Goal: Task Accomplishment & Management: Use online tool/utility

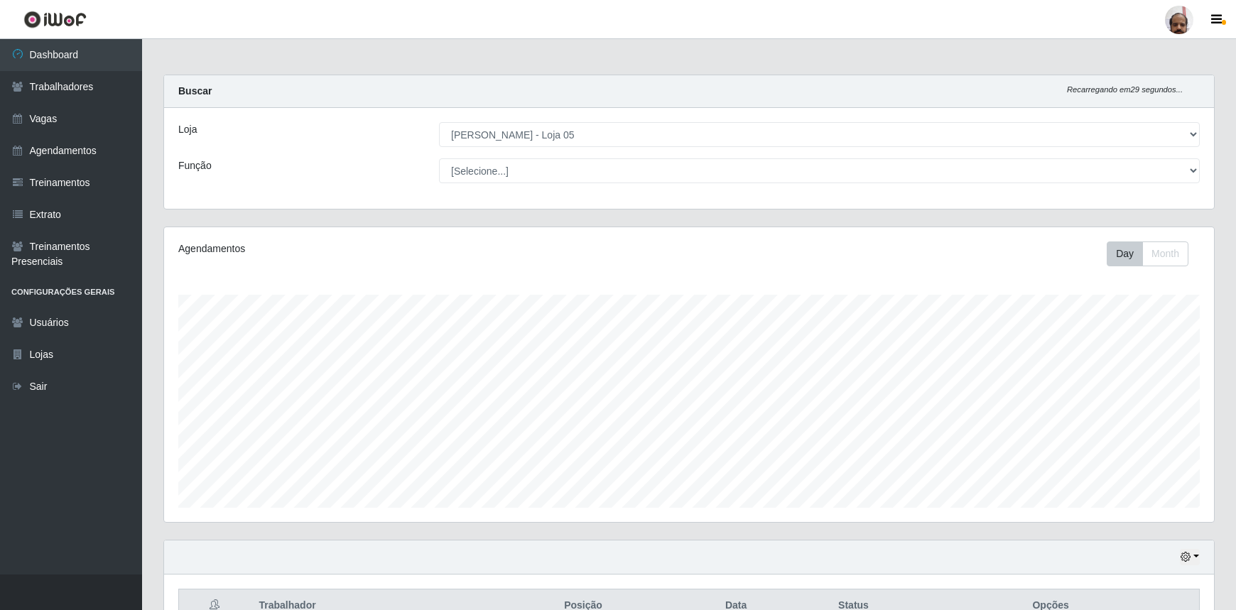
select select "252"
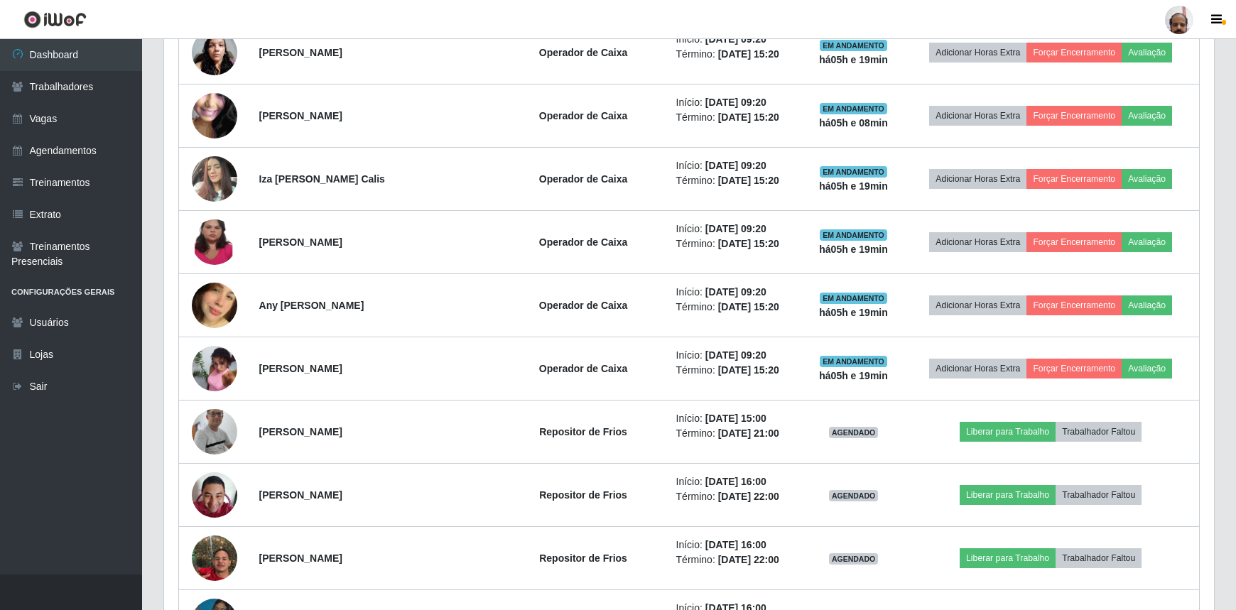
scroll to position [1047, 0]
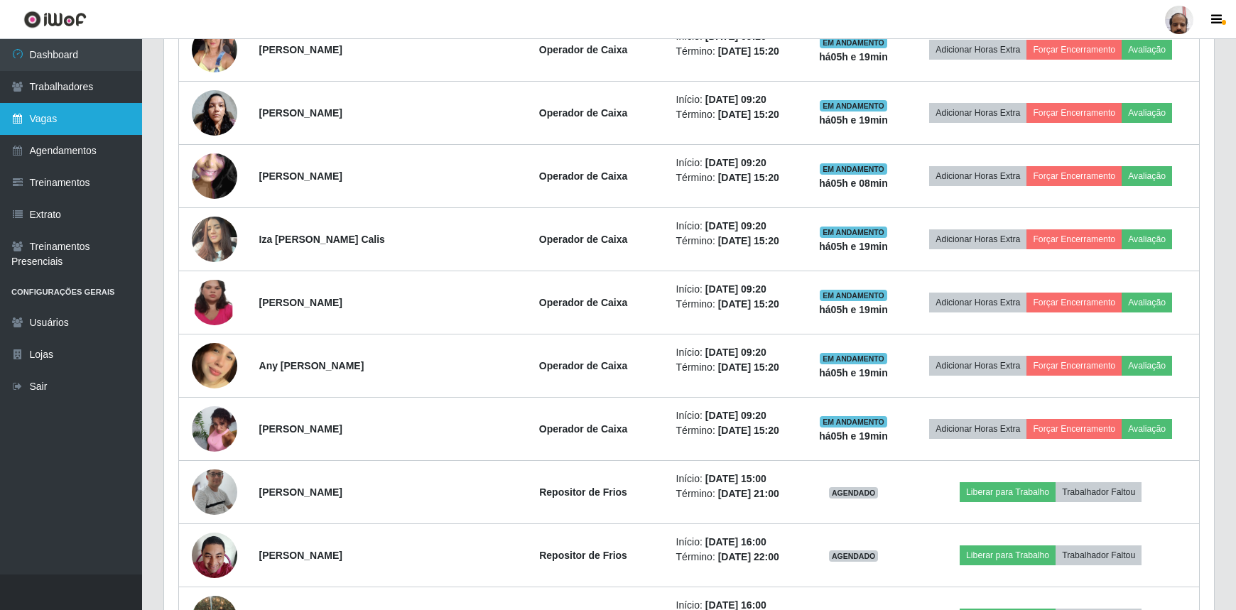
click at [81, 131] on link "Vagas" at bounding box center [71, 119] width 142 height 32
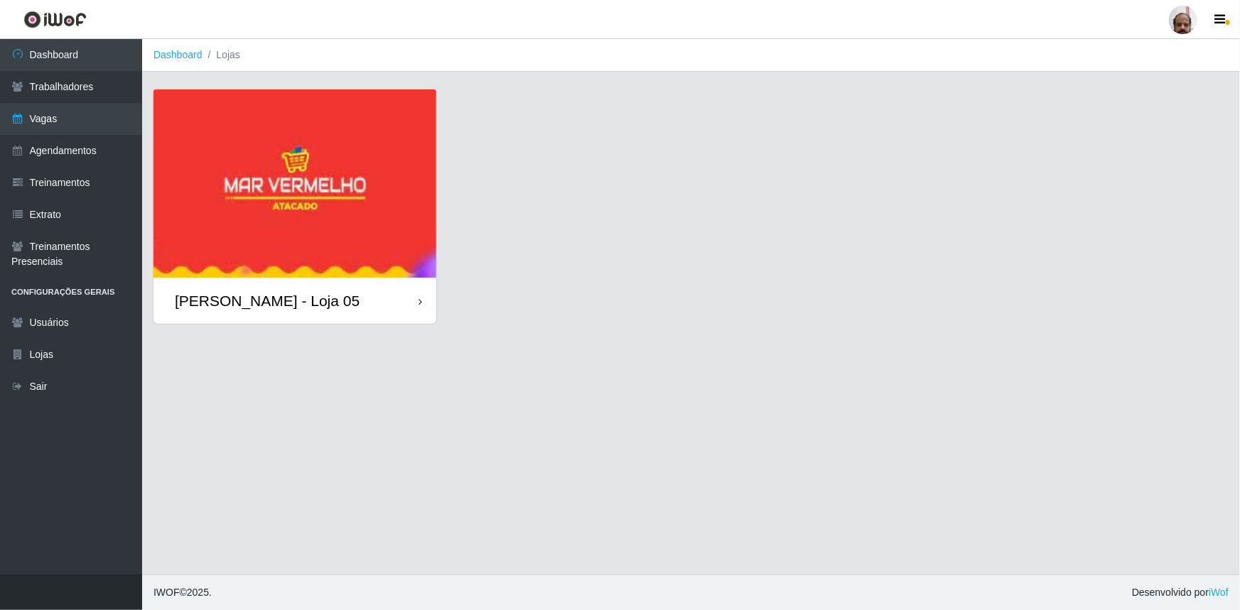
click at [349, 304] on div "[PERSON_NAME] - Loja 05" at bounding box center [294, 301] width 283 height 46
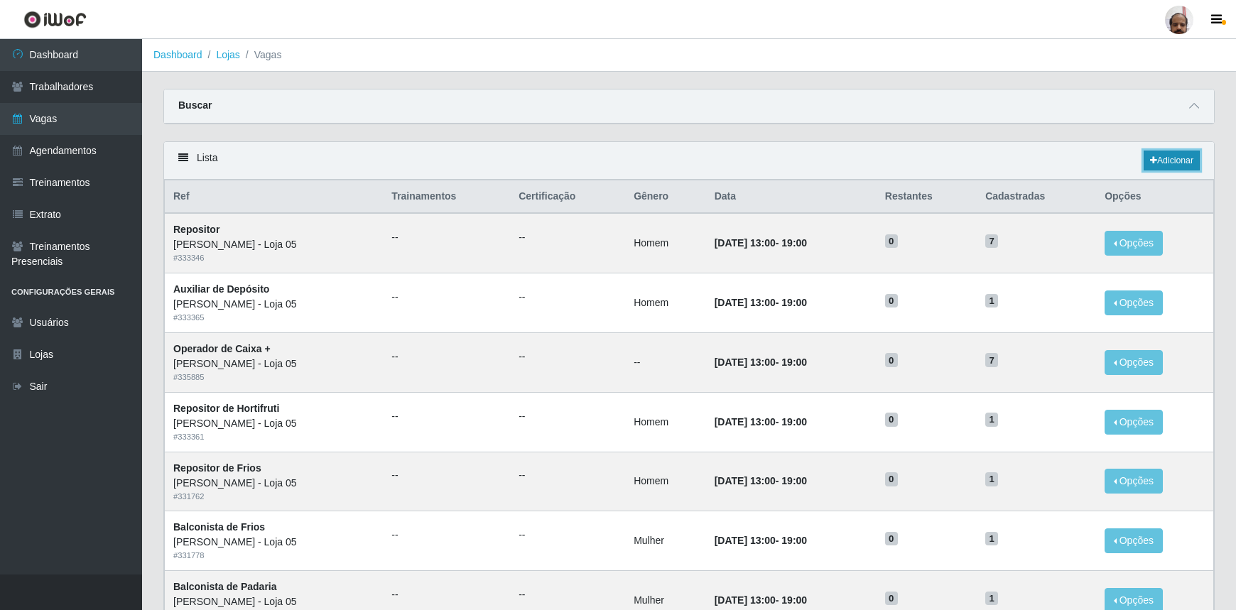
click at [1180, 158] on link "Adicionar" at bounding box center [1172, 161] width 56 height 20
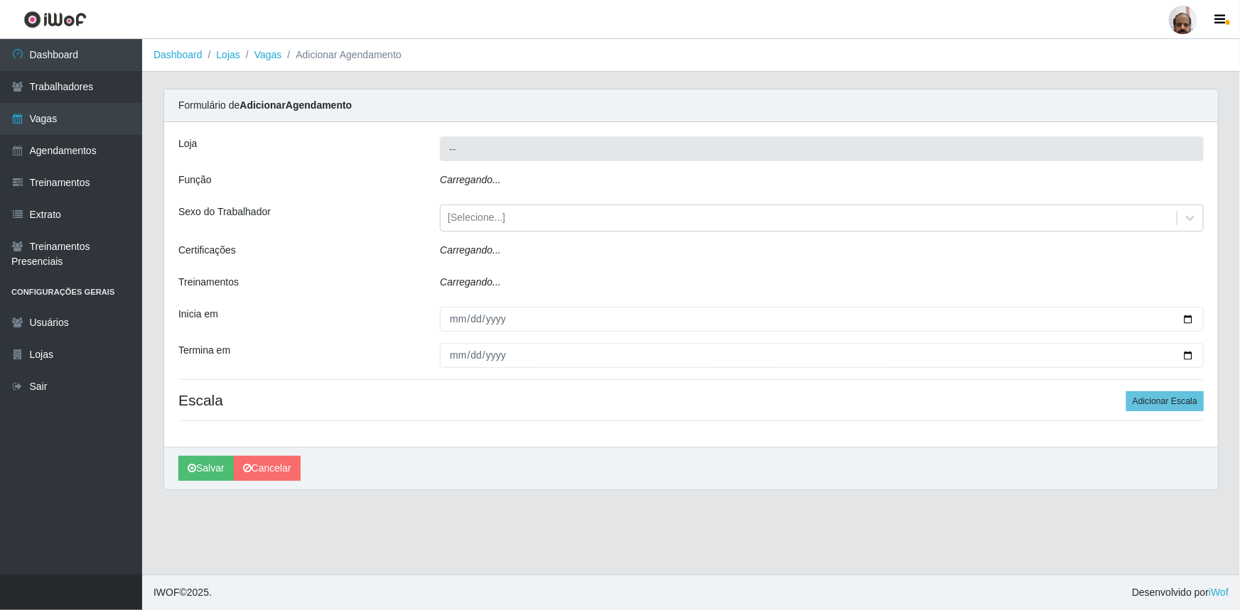
type input "[PERSON_NAME] - Loja 05"
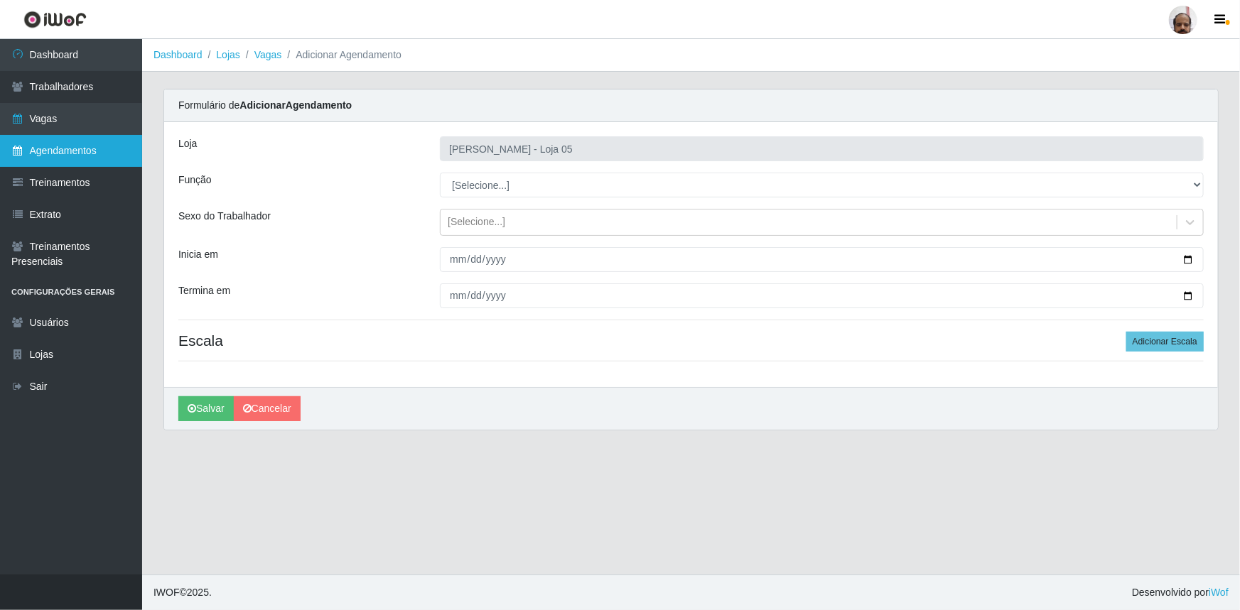
drag, startPoint x: 66, startPoint y: 146, endPoint x: 53, endPoint y: 157, distance: 16.6
click at [66, 146] on link "Agendamentos" at bounding box center [71, 151] width 142 height 32
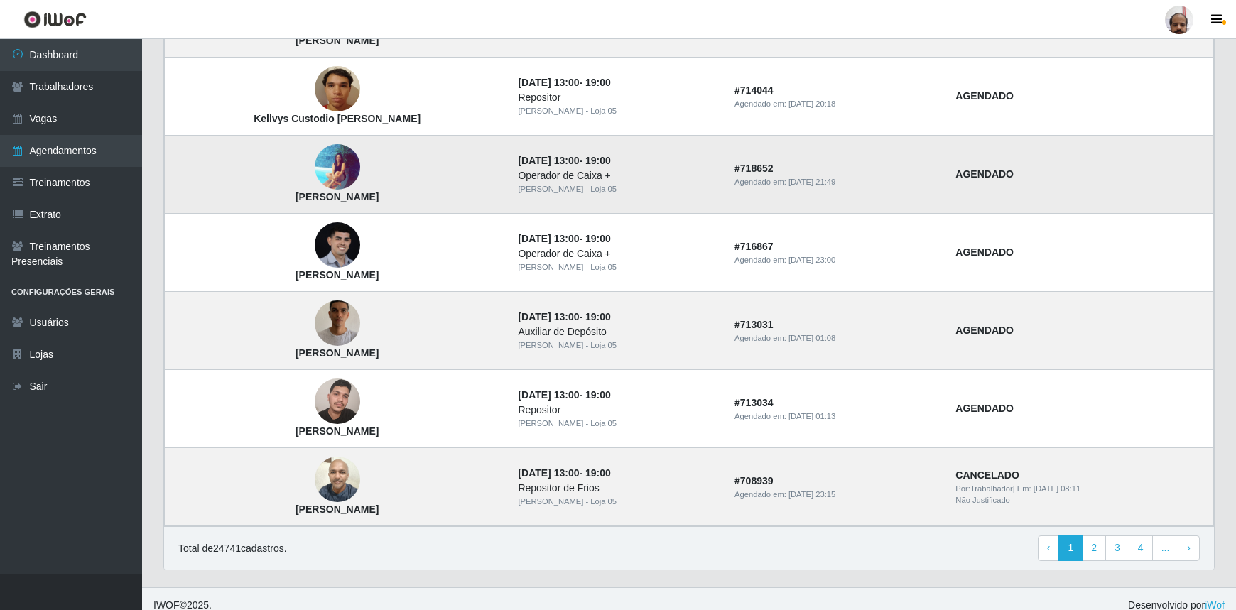
scroll to position [870, 0]
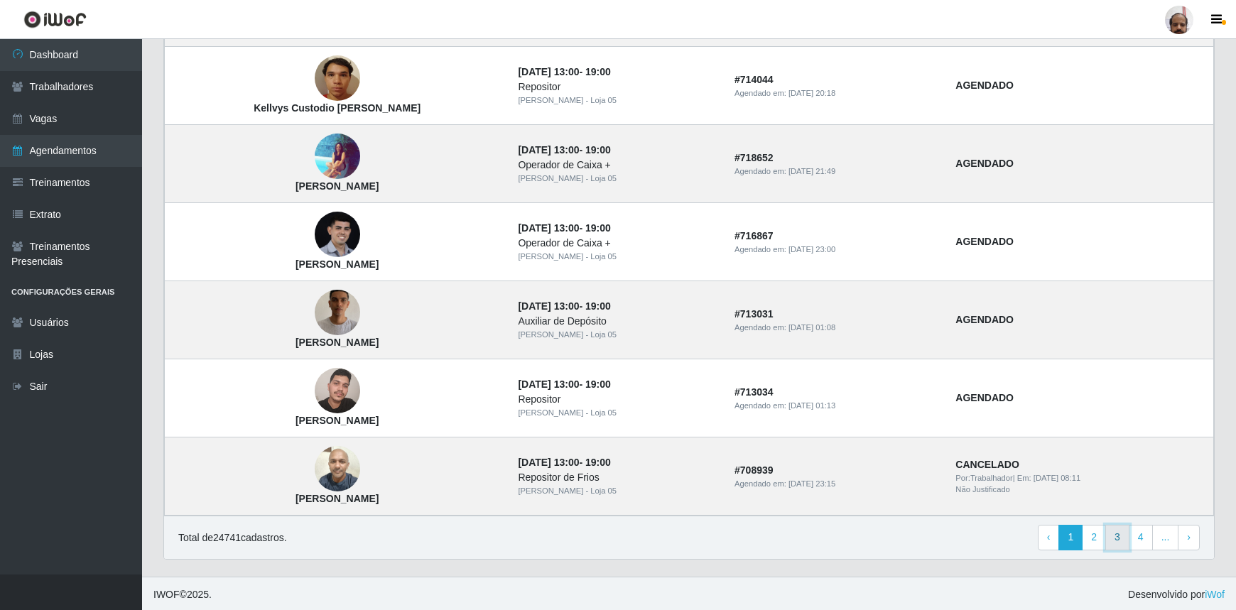
click at [1117, 536] on link "3" at bounding box center [1118, 538] width 24 height 26
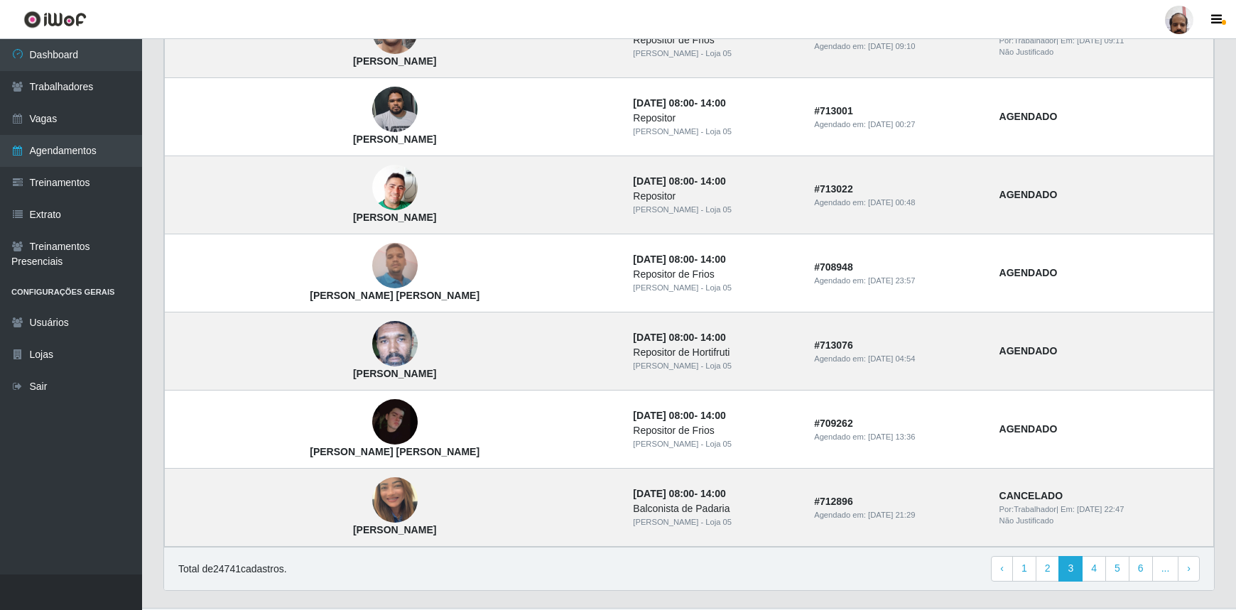
scroll to position [870, 0]
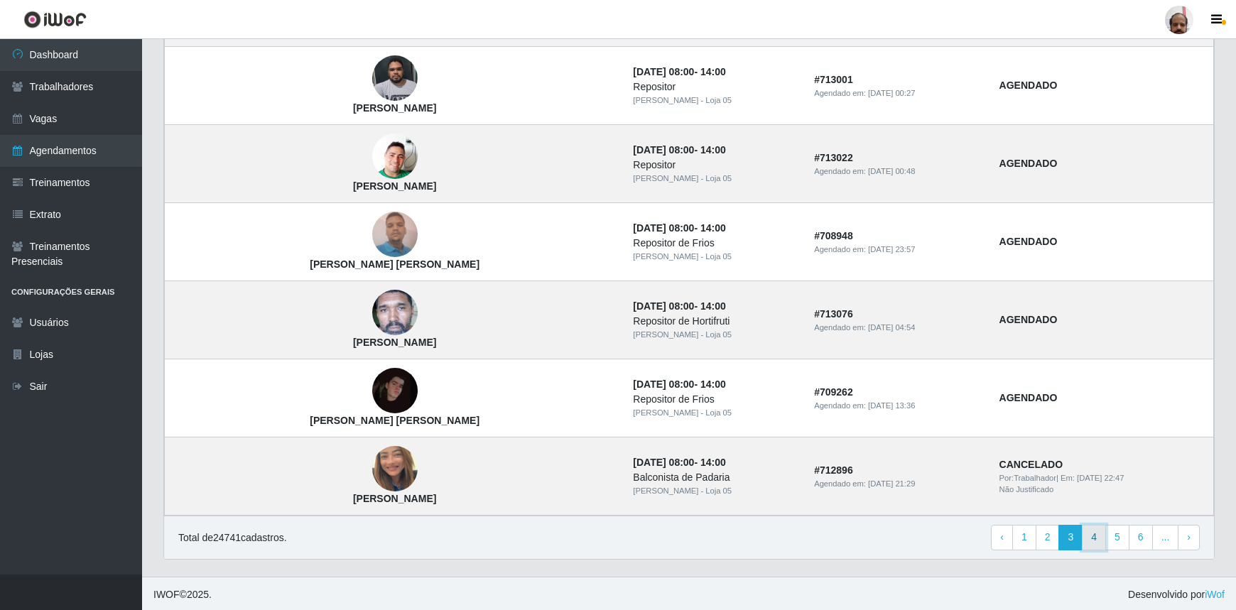
click at [1097, 539] on link "4" at bounding box center [1094, 538] width 24 height 26
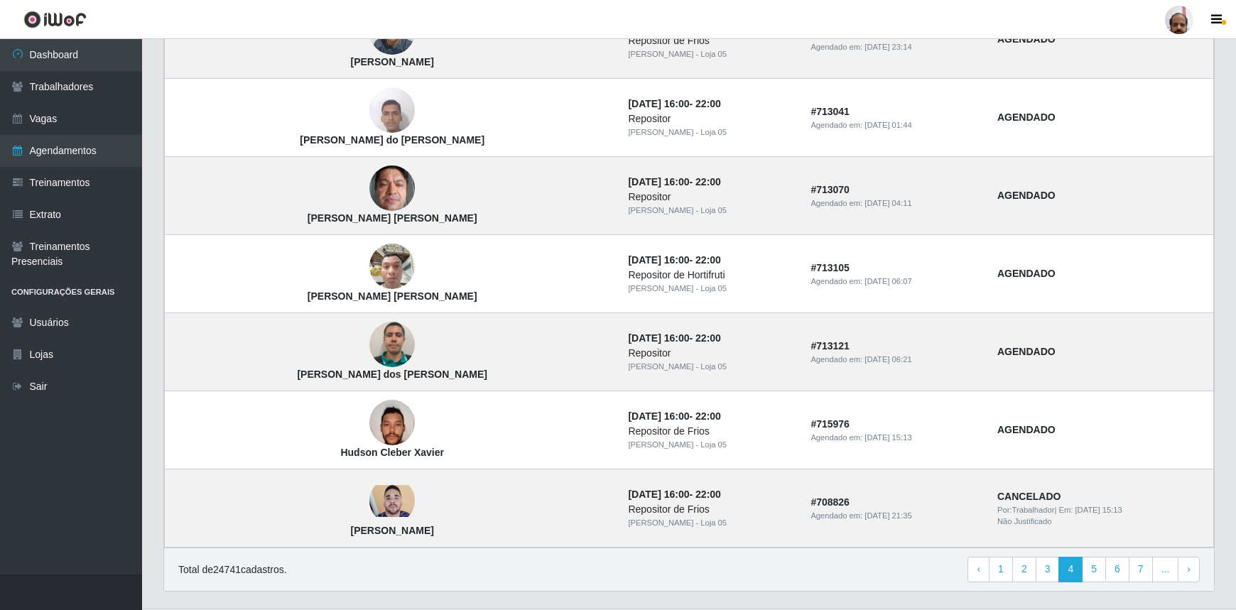
scroll to position [839, 0]
click at [1121, 576] on link "6" at bounding box center [1118, 569] width 24 height 26
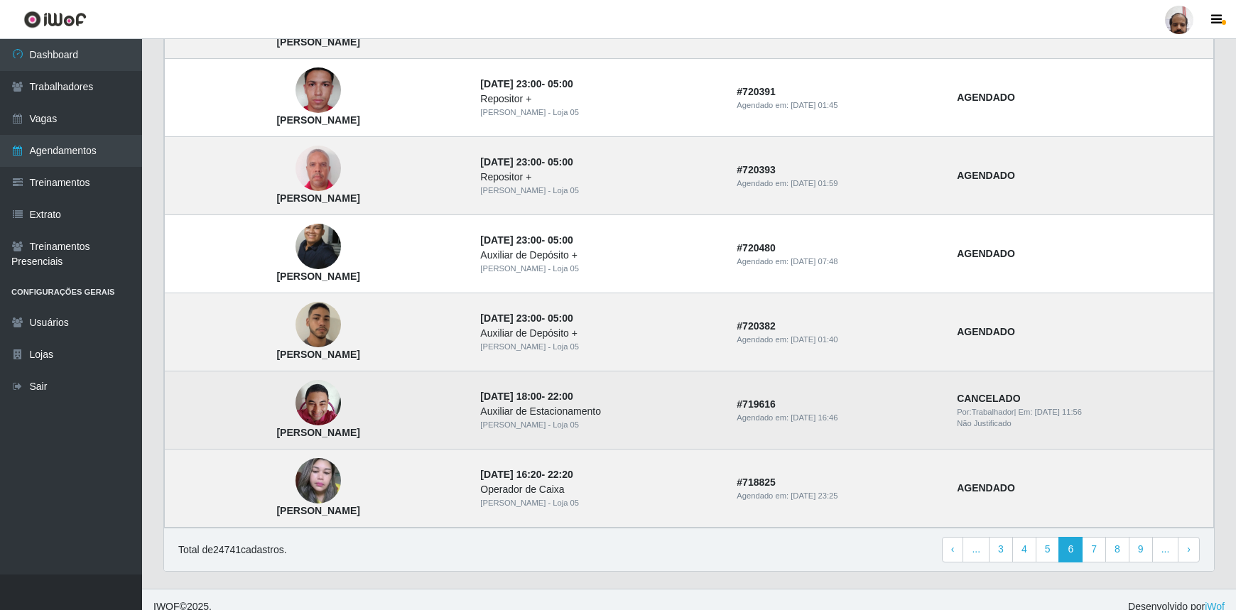
scroll to position [870, 0]
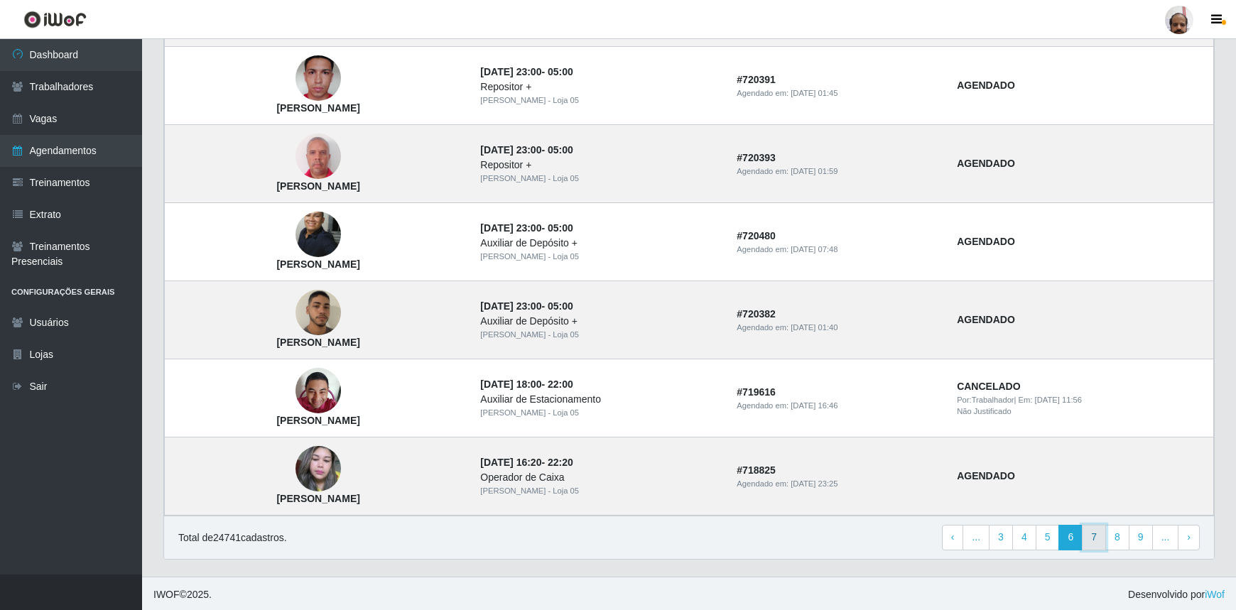
click at [1094, 546] on link "7" at bounding box center [1094, 538] width 24 height 26
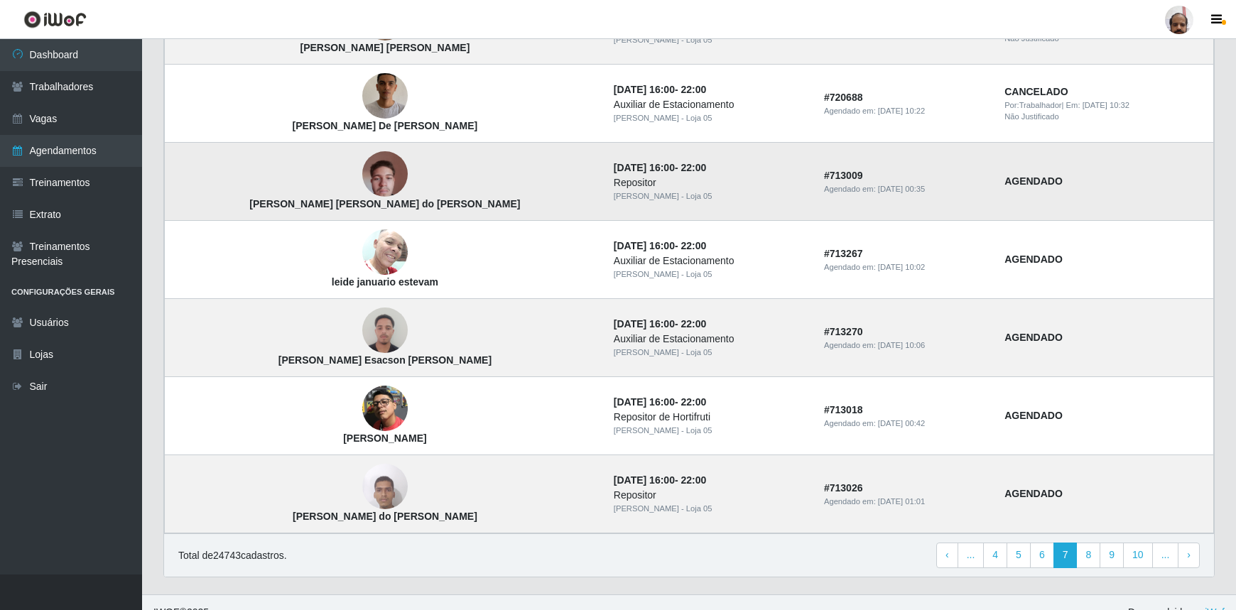
scroll to position [870, 0]
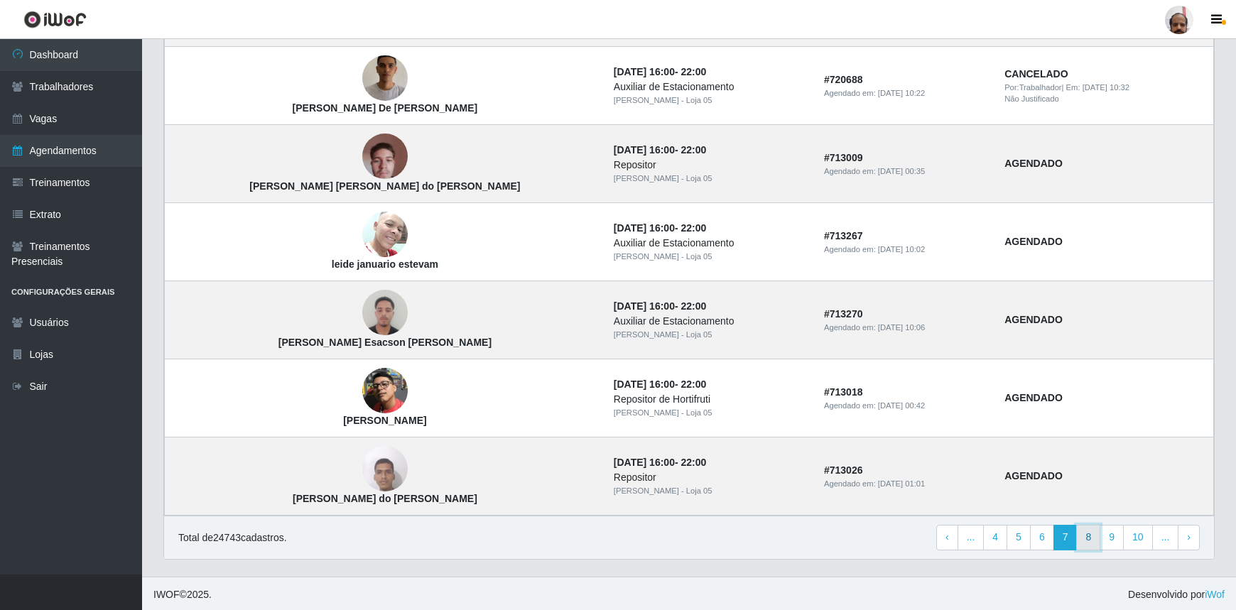
click at [1097, 540] on link "8" at bounding box center [1088, 538] width 24 height 26
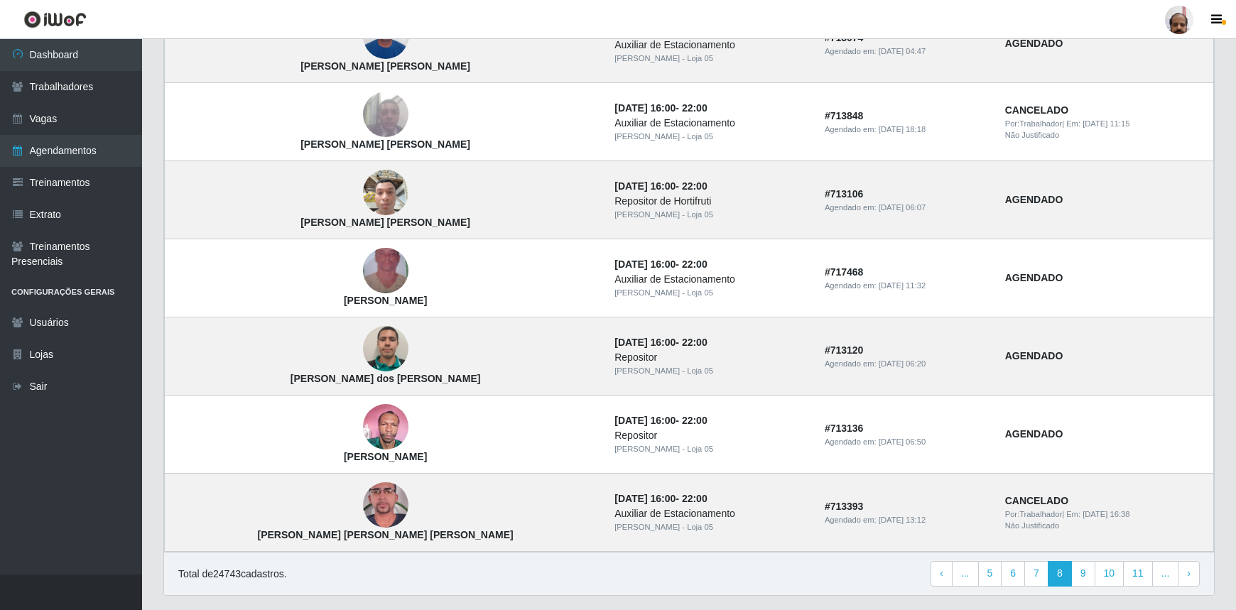
scroll to position [870, 0]
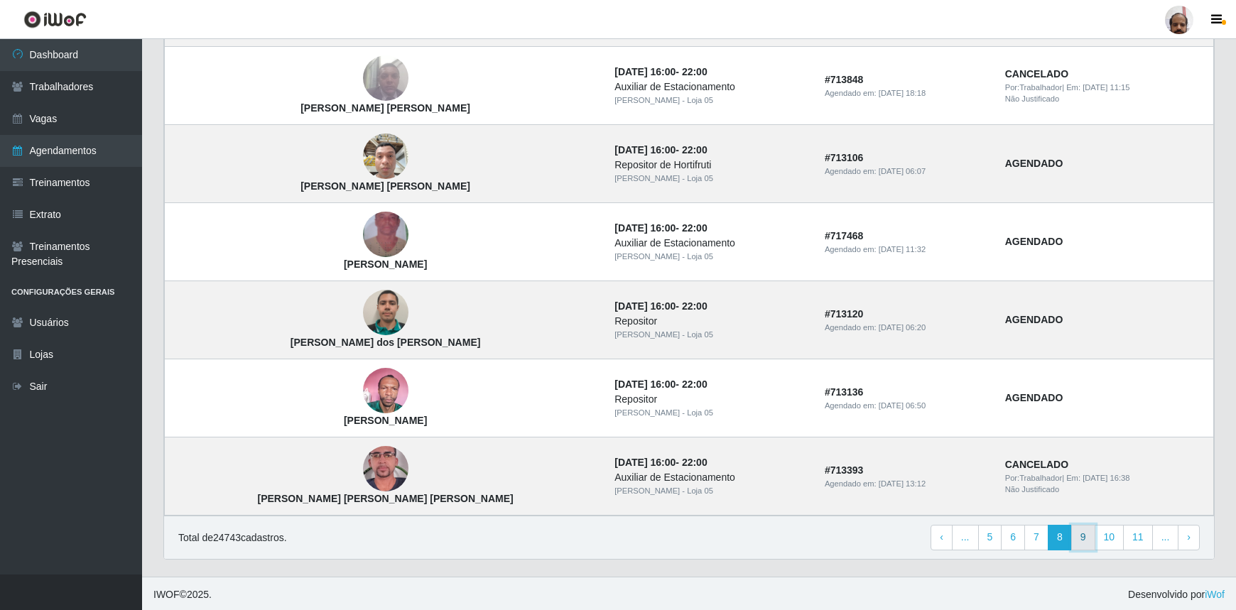
click at [1084, 536] on link "9" at bounding box center [1084, 538] width 24 height 26
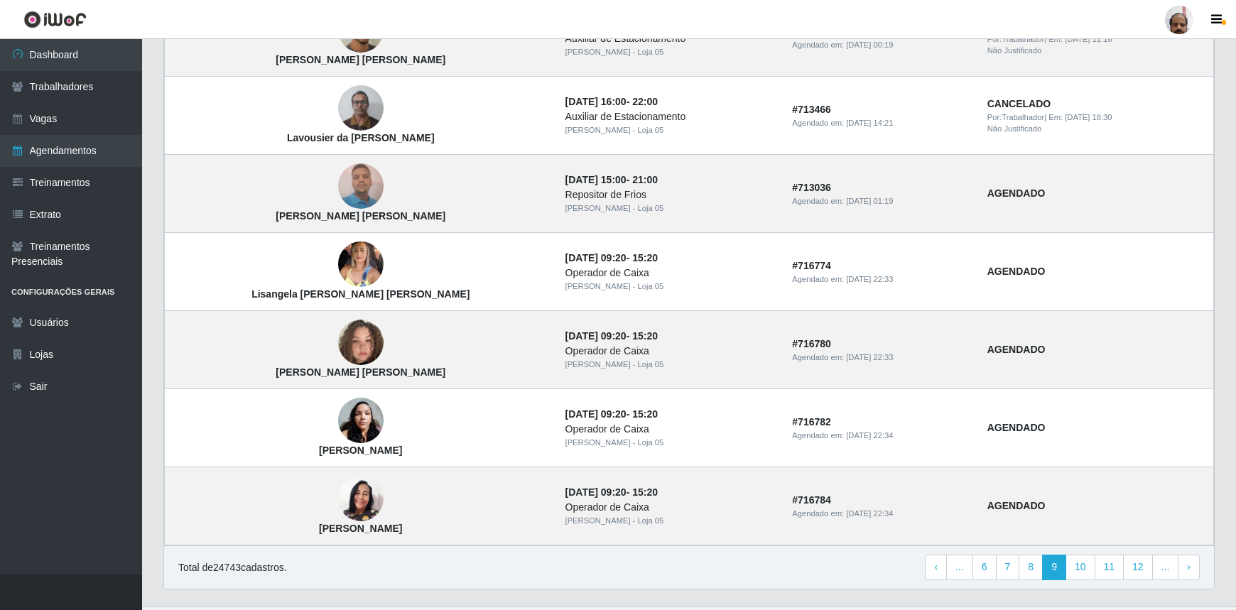
scroll to position [870, 0]
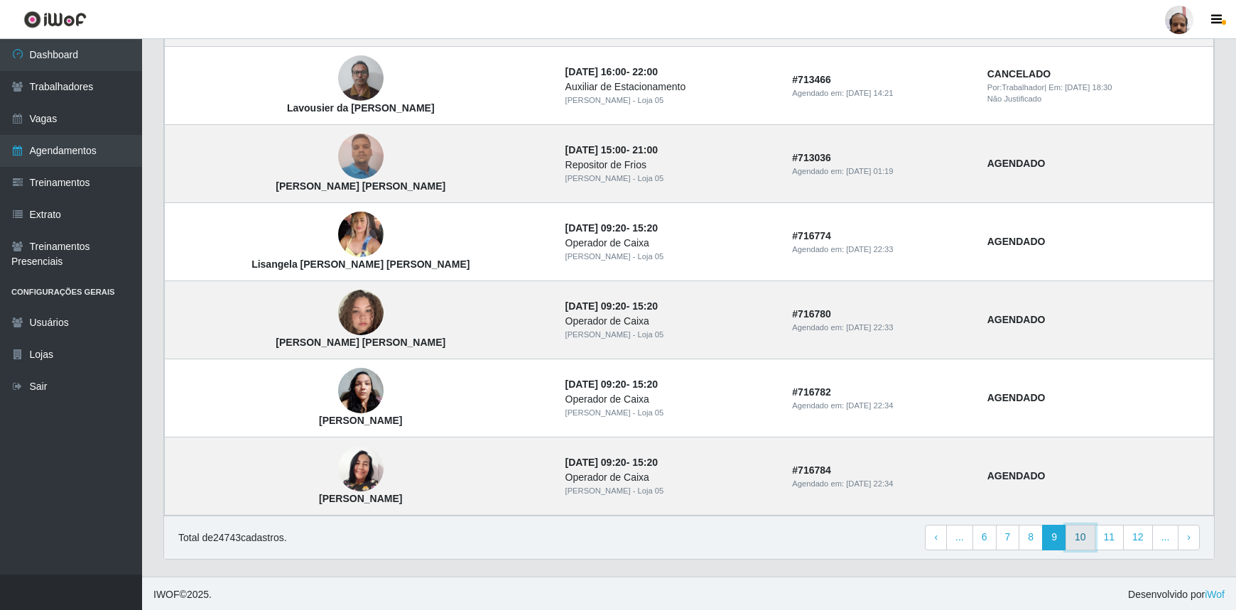
click at [1084, 534] on link "10" at bounding box center [1081, 538] width 30 height 26
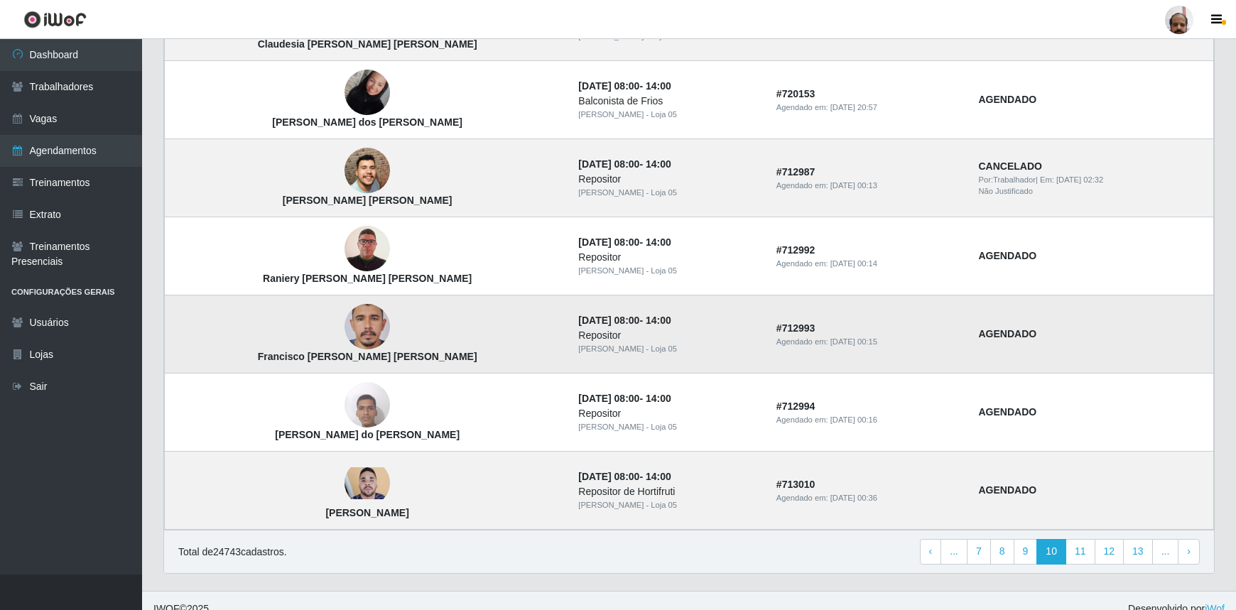
scroll to position [870, 0]
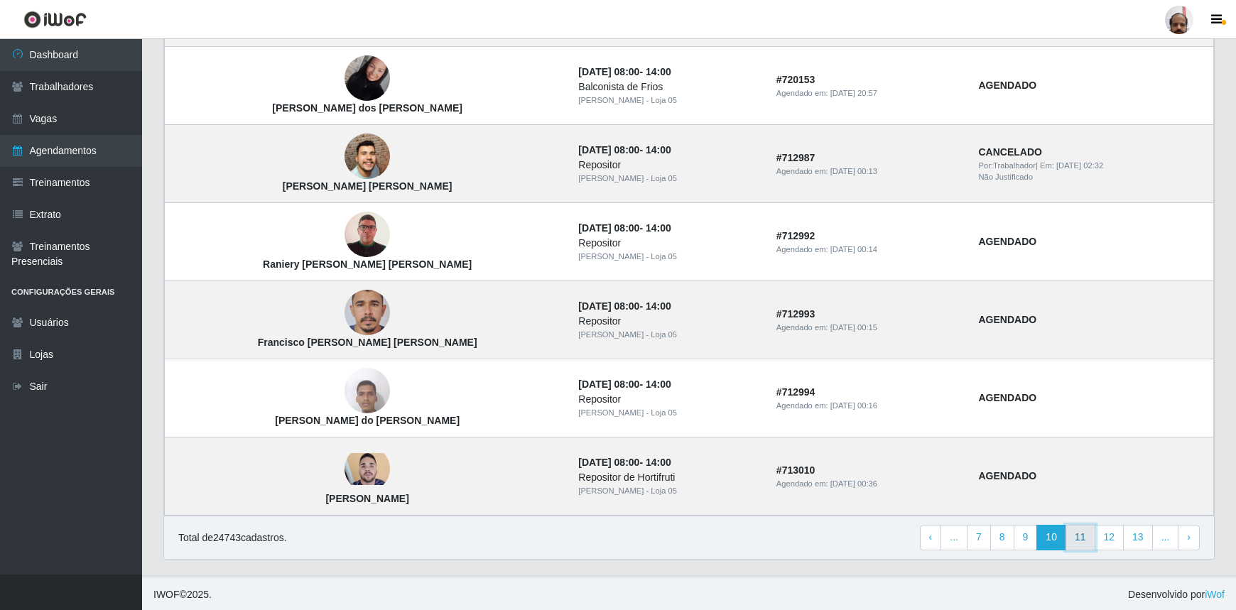
click at [1088, 533] on link "11" at bounding box center [1081, 538] width 30 height 26
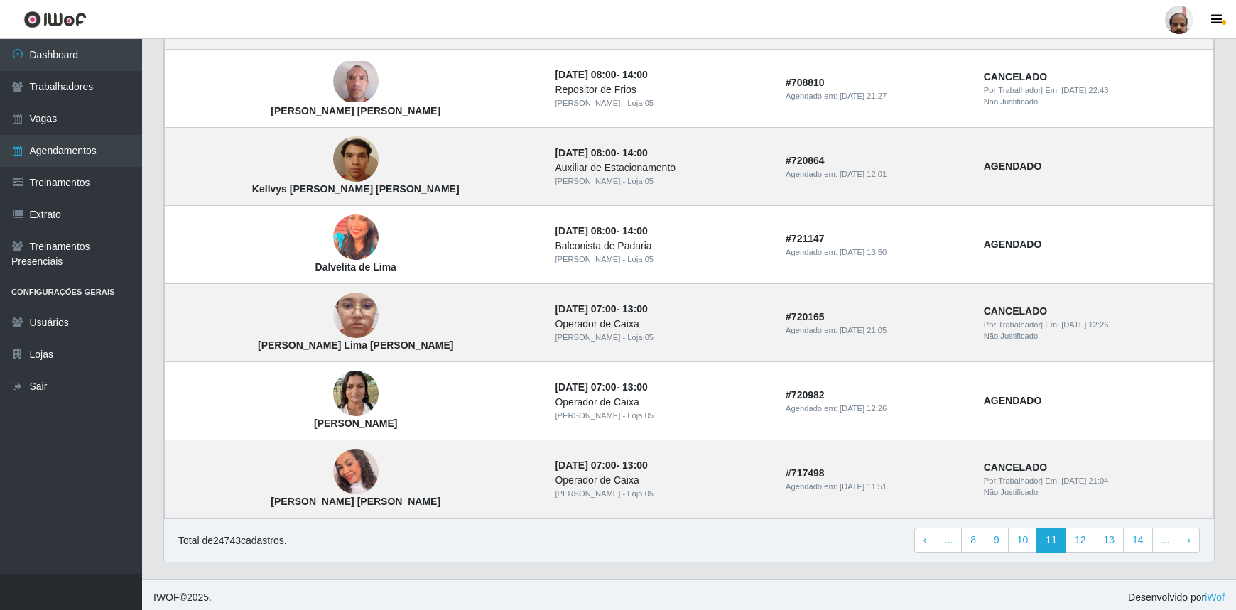
scroll to position [870, 0]
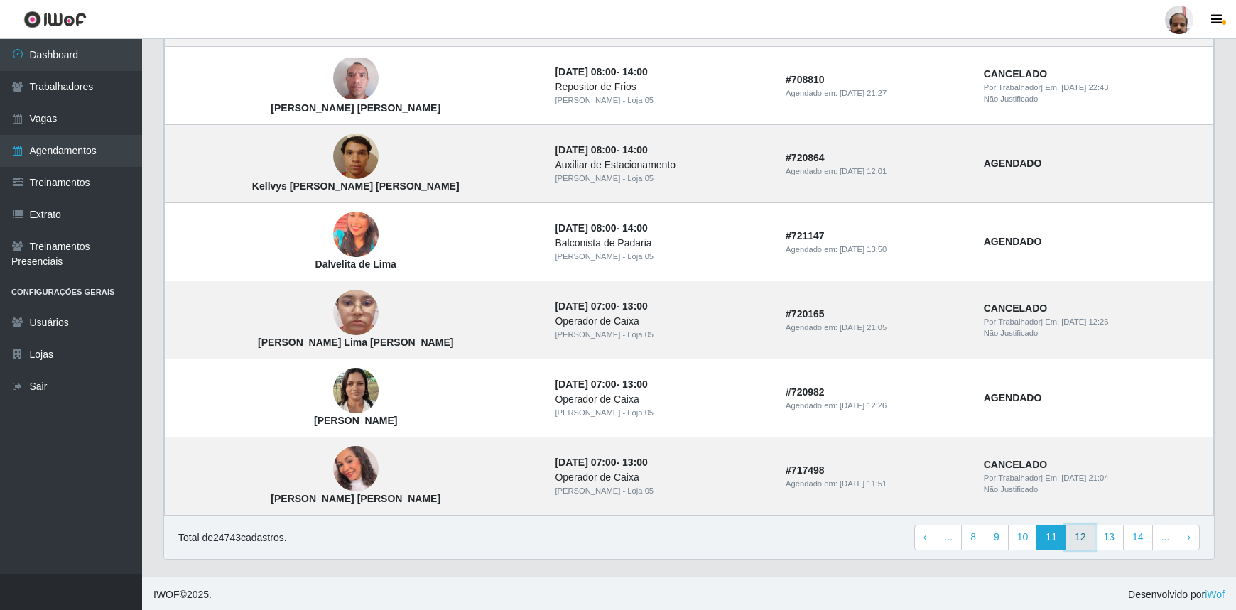
drag, startPoint x: 1084, startPoint y: 542, endPoint x: 1075, endPoint y: 535, distance: 11.1
click at [1084, 542] on link "12" at bounding box center [1081, 538] width 30 height 26
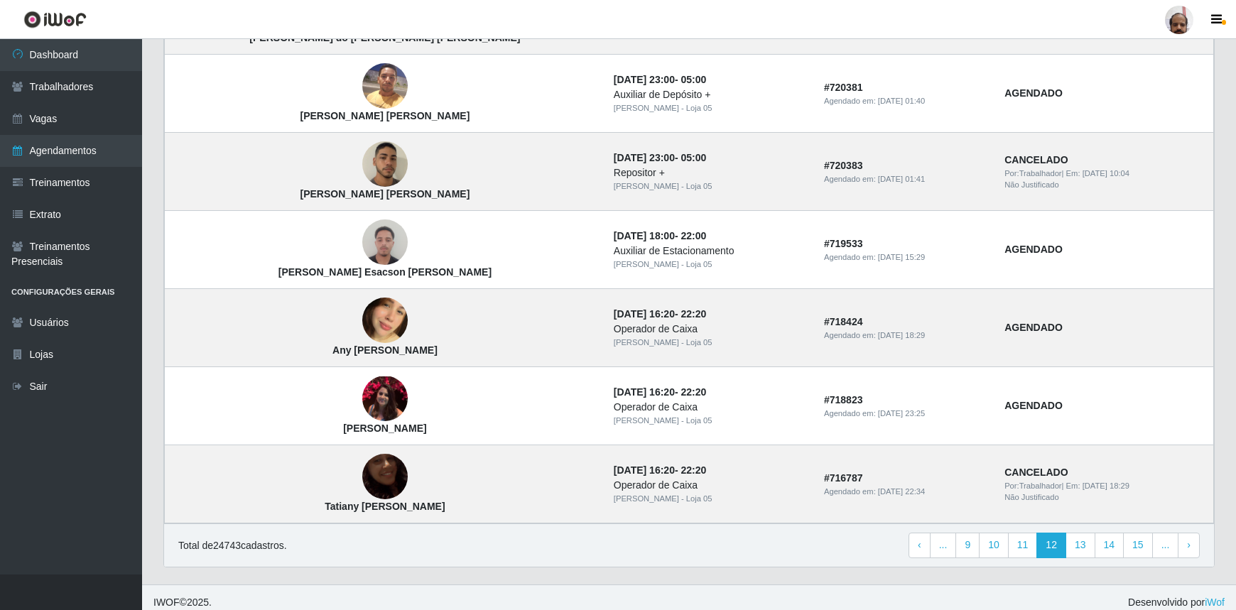
scroll to position [870, 0]
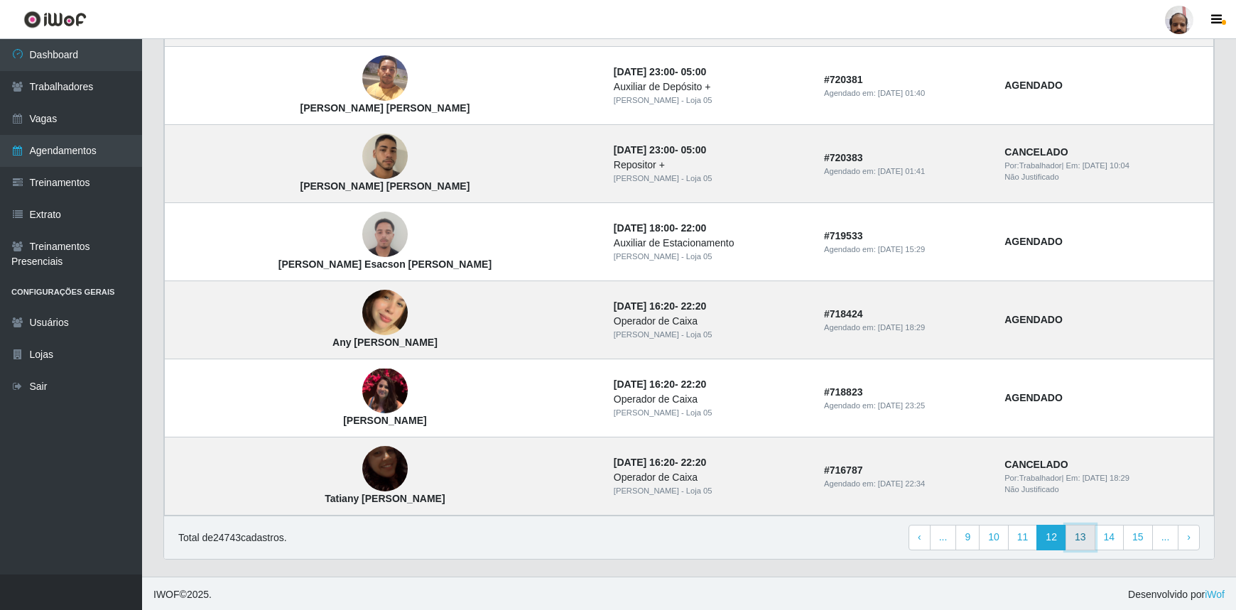
click at [1083, 543] on link "13" at bounding box center [1081, 538] width 30 height 26
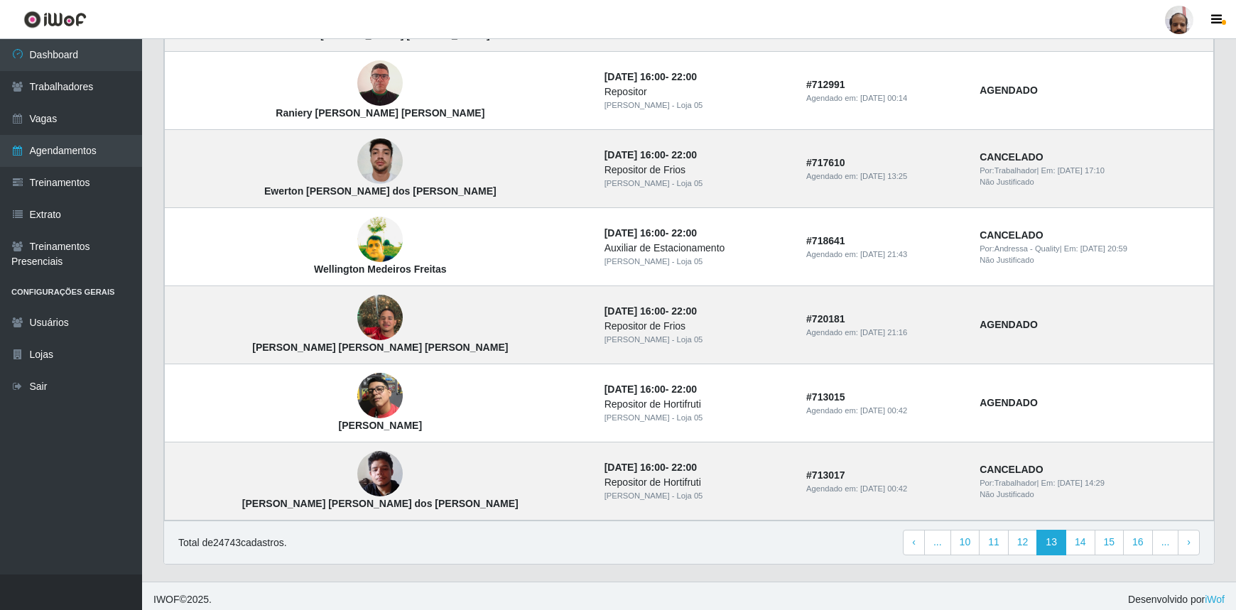
scroll to position [870, 0]
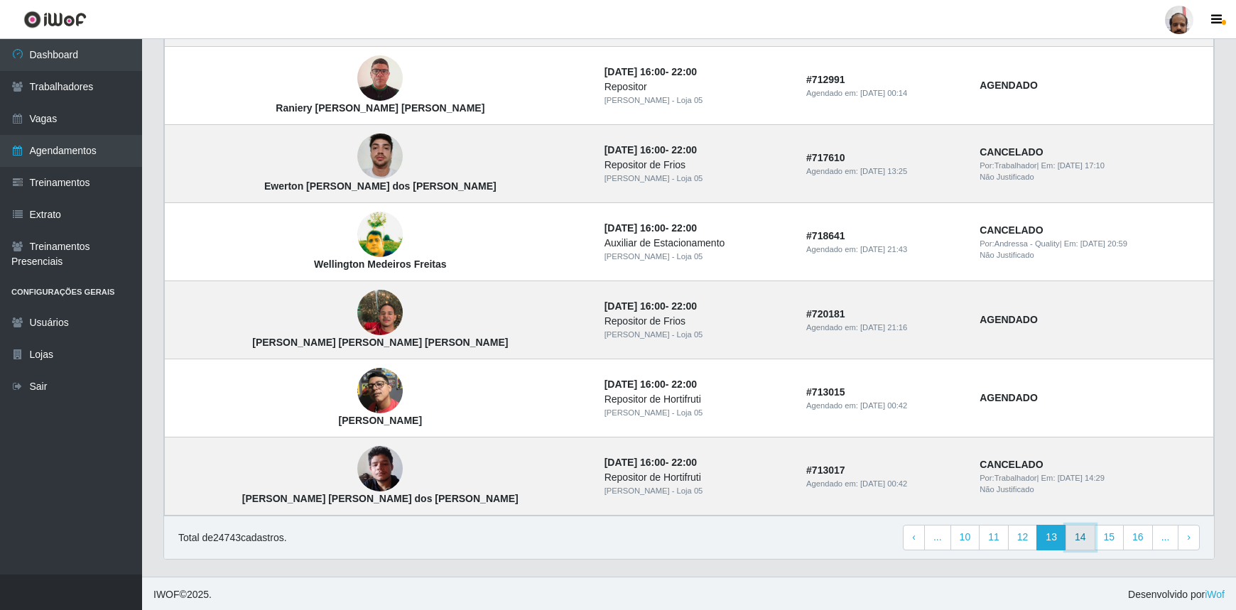
click at [1086, 541] on link "14" at bounding box center [1081, 538] width 30 height 26
